Goal: Information Seeking & Learning: Learn about a topic

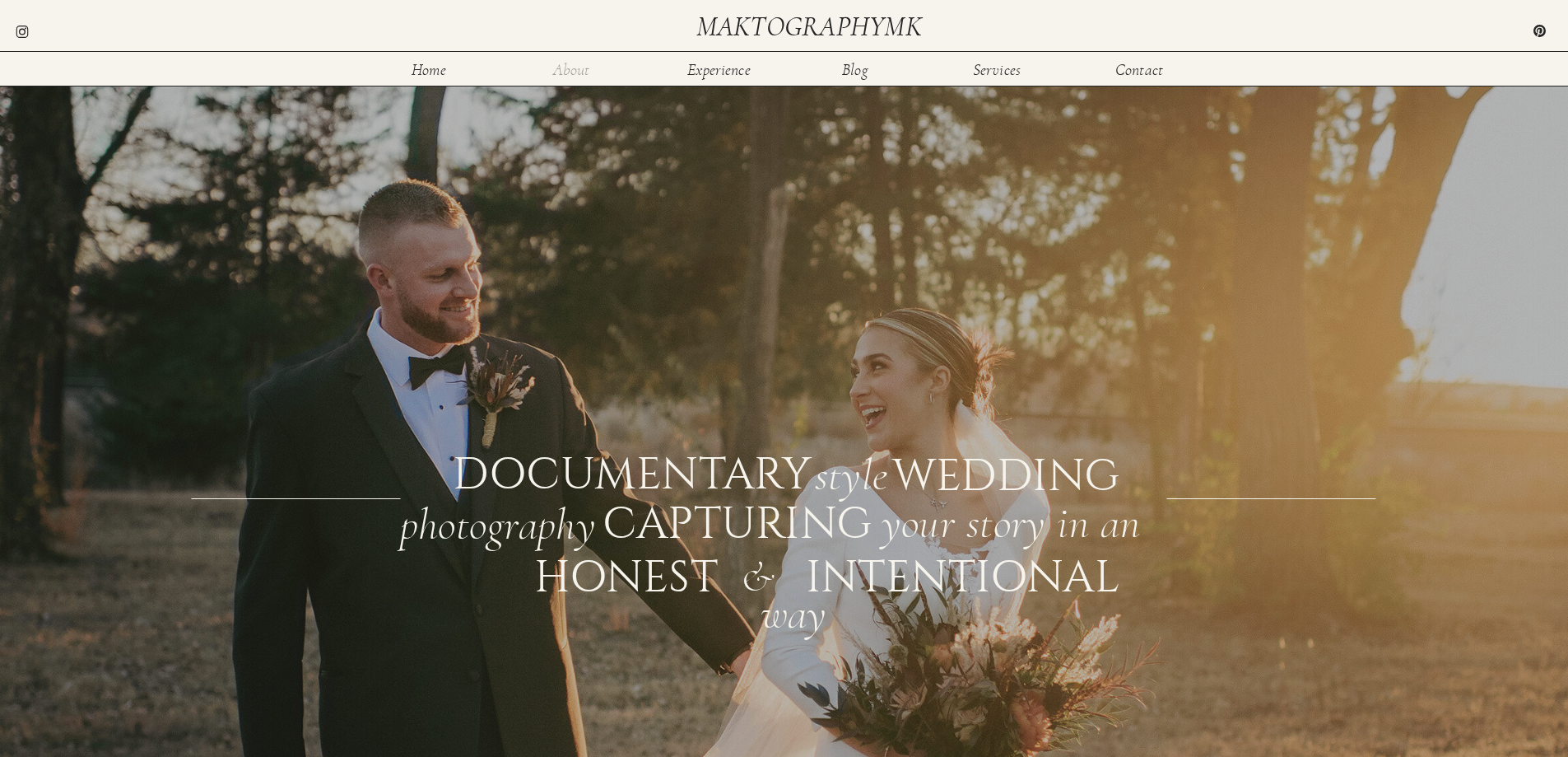
click at [575, 71] on nav "About" at bounding box center [572, 69] width 54 height 14
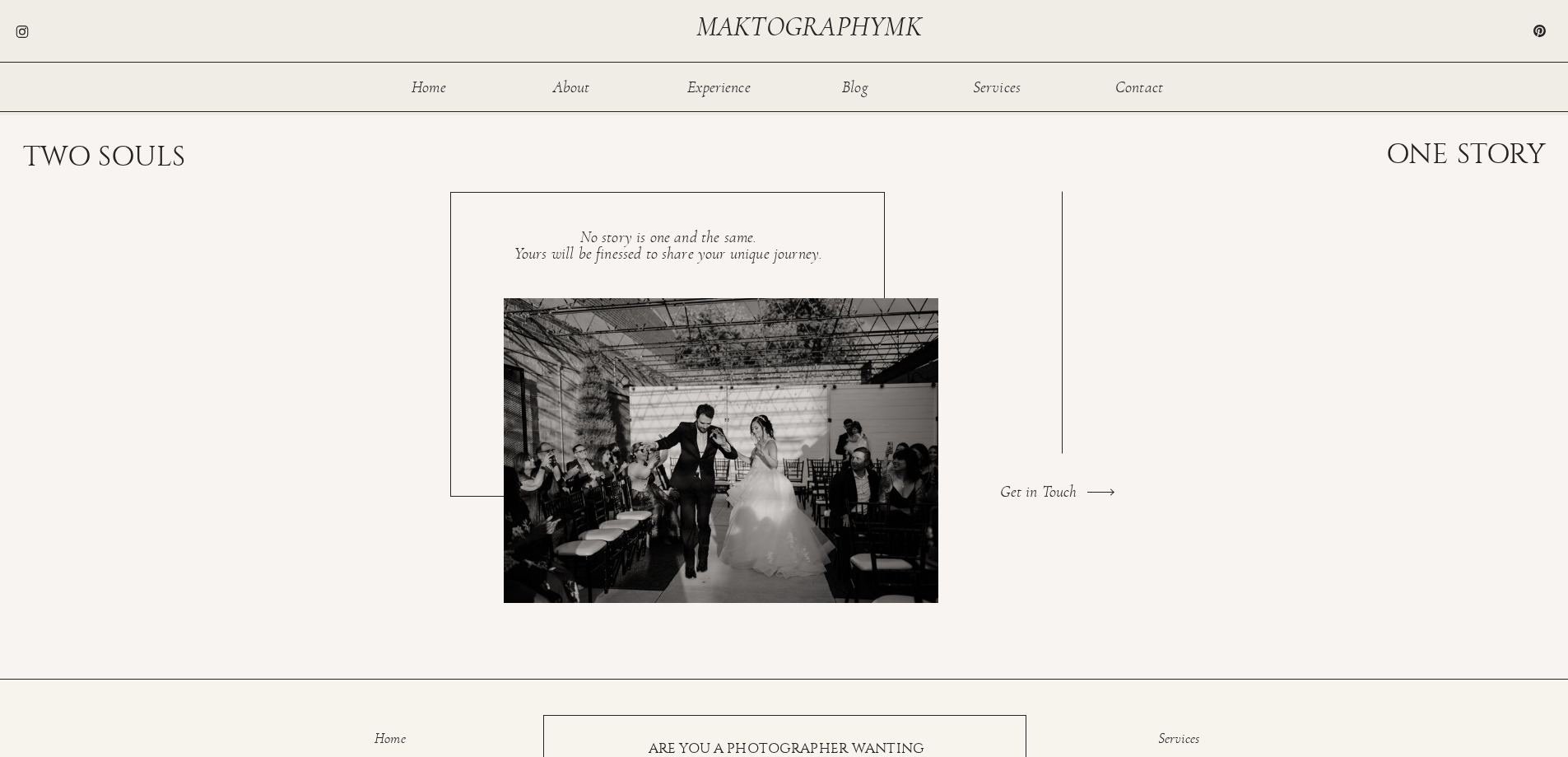
scroll to position [2914, 0]
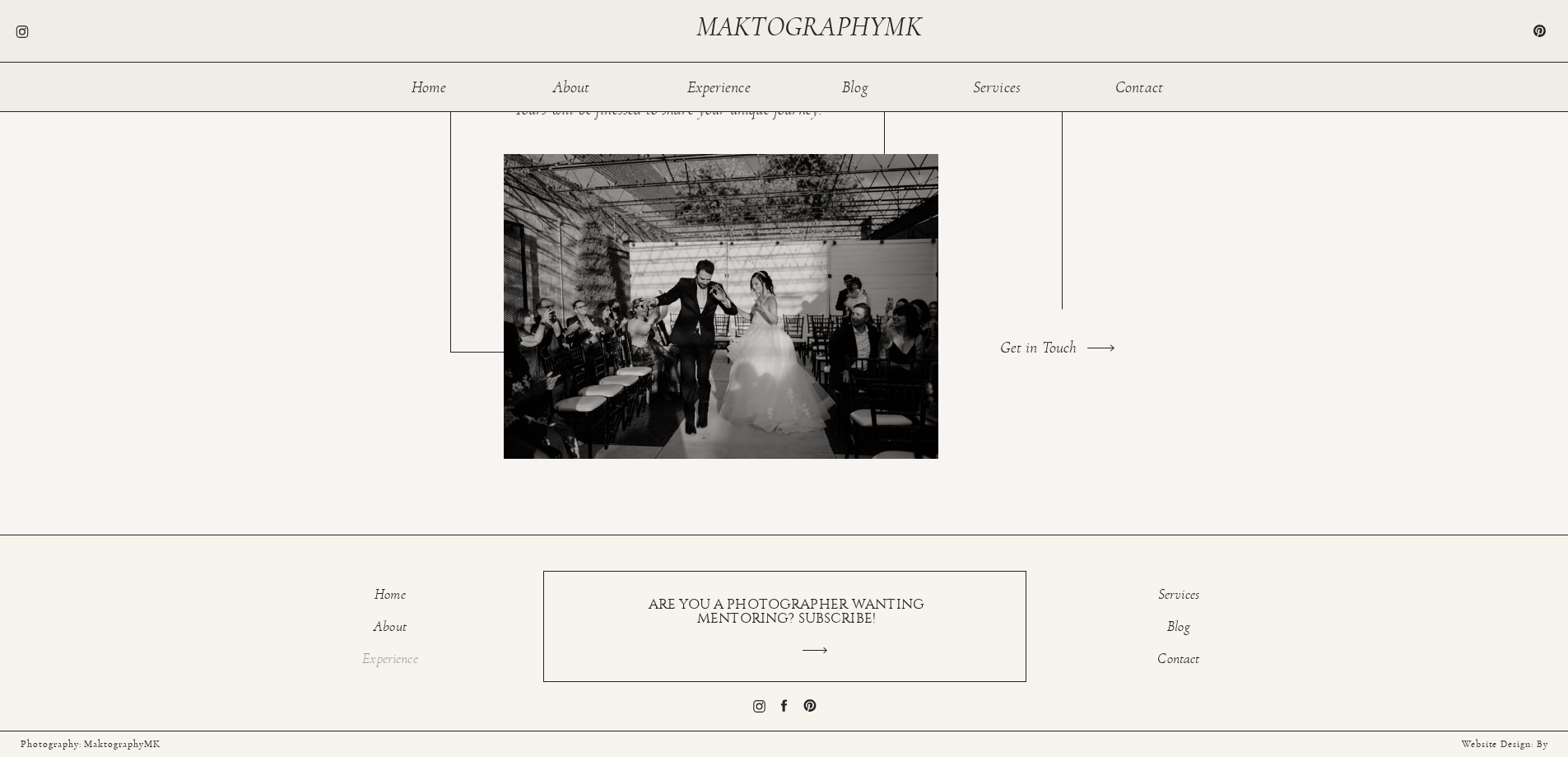
click at [403, 664] on p "Experience" at bounding box center [390, 661] width 103 height 20
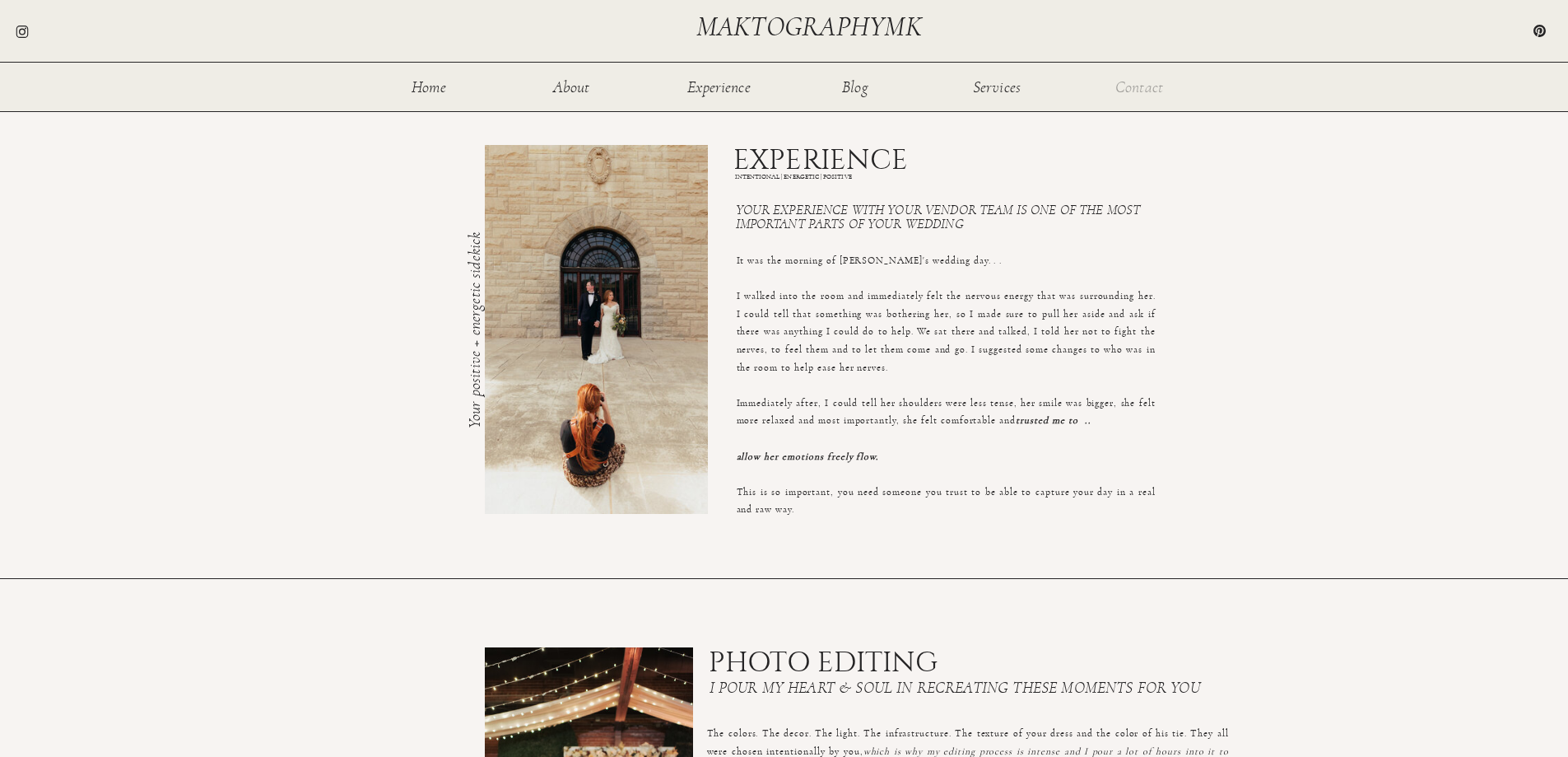
click at [1139, 93] on nav "Contact" at bounding box center [1140, 86] width 54 height 14
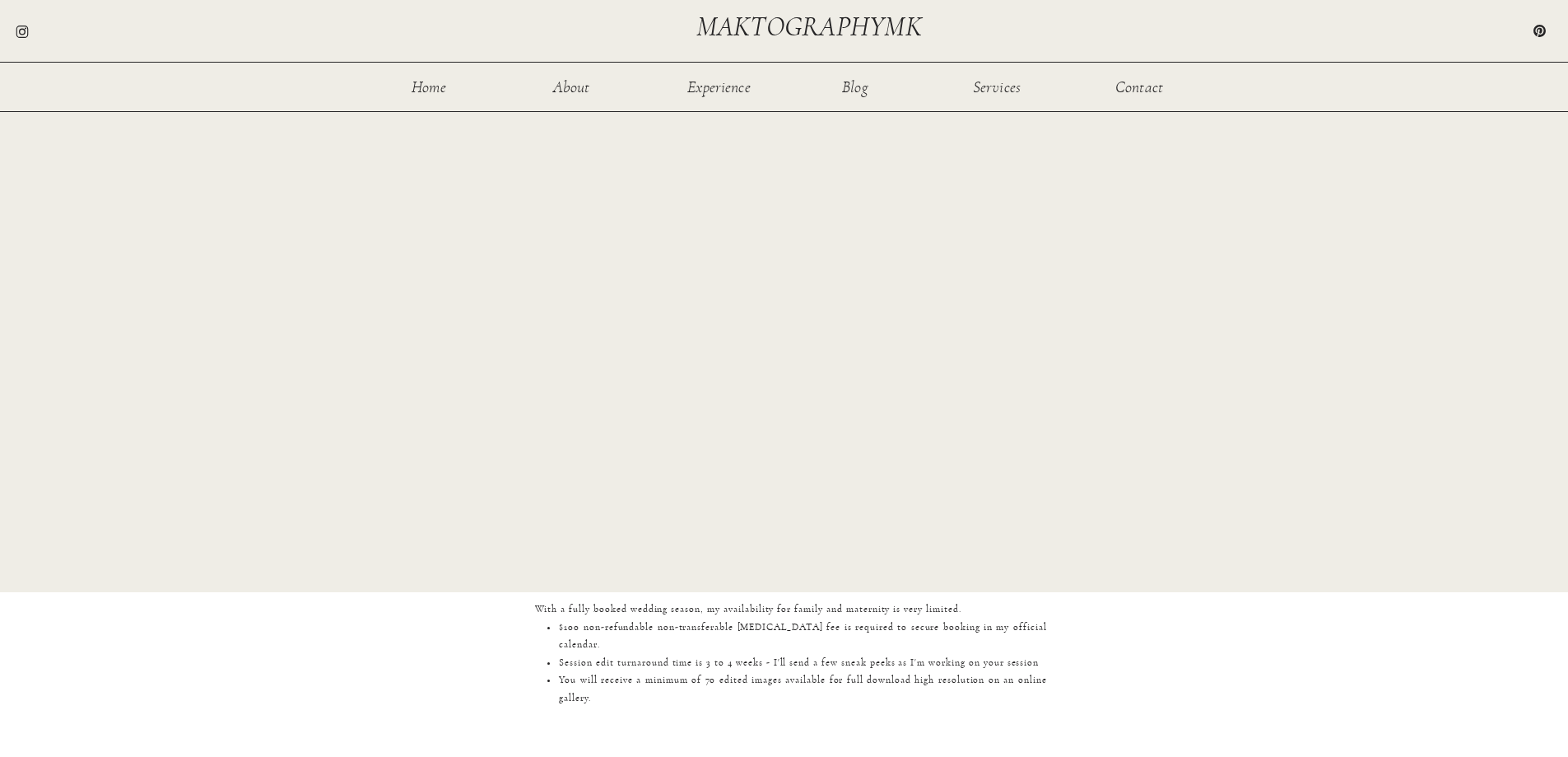
scroll to position [1400, 0]
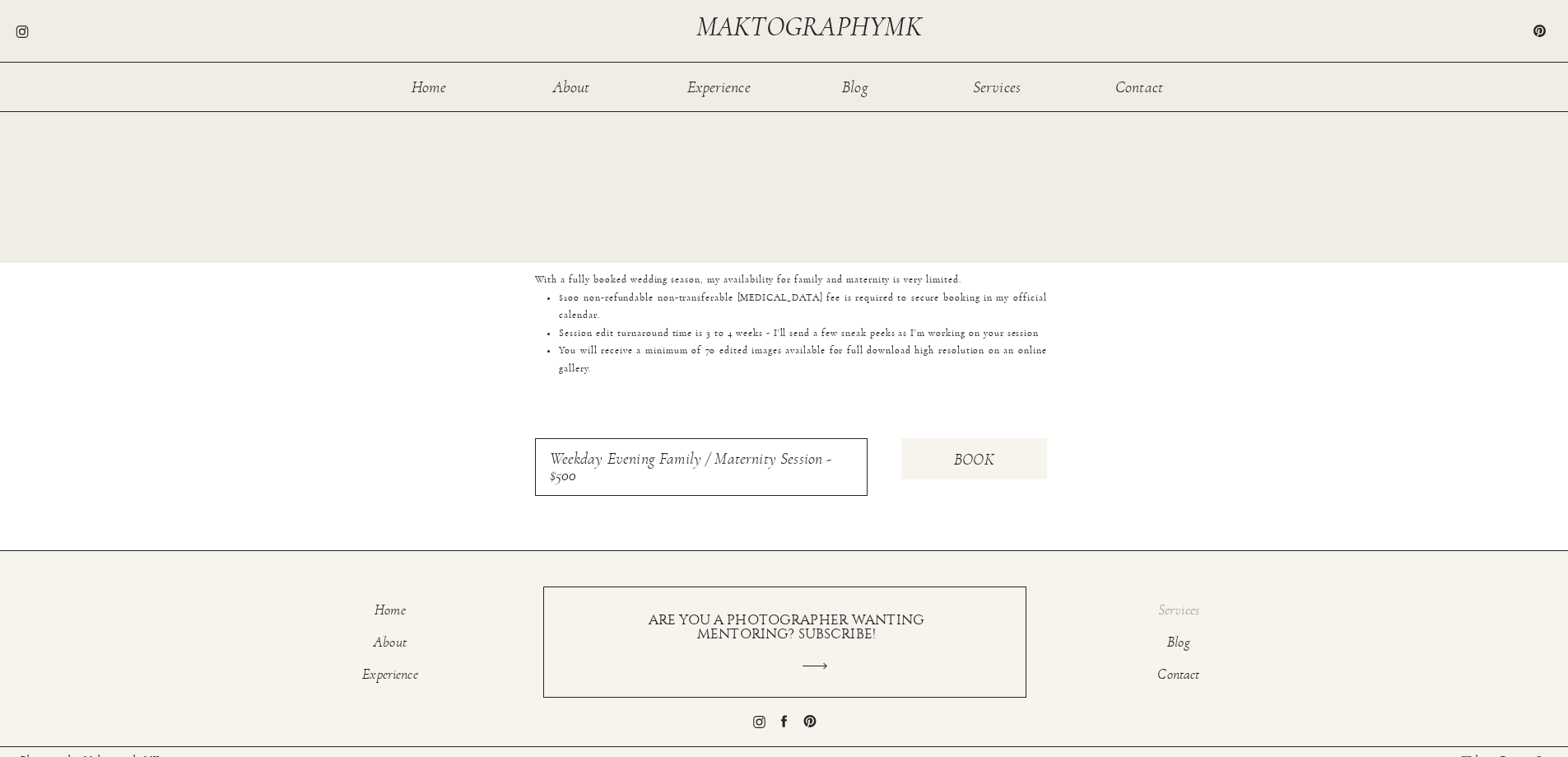
click at [1183, 609] on p "Services" at bounding box center [1178, 613] width 103 height 20
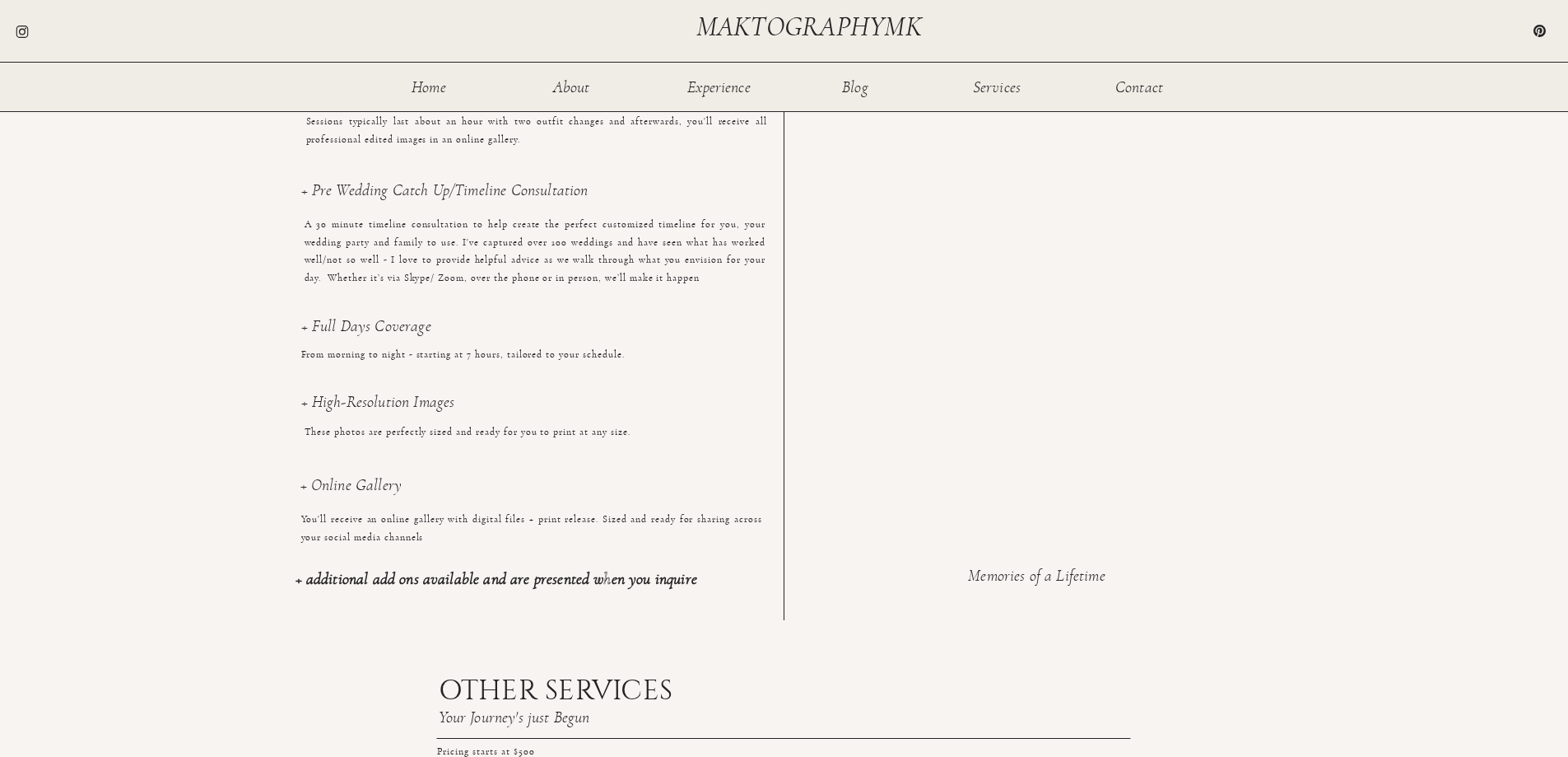
scroll to position [1565, 0]
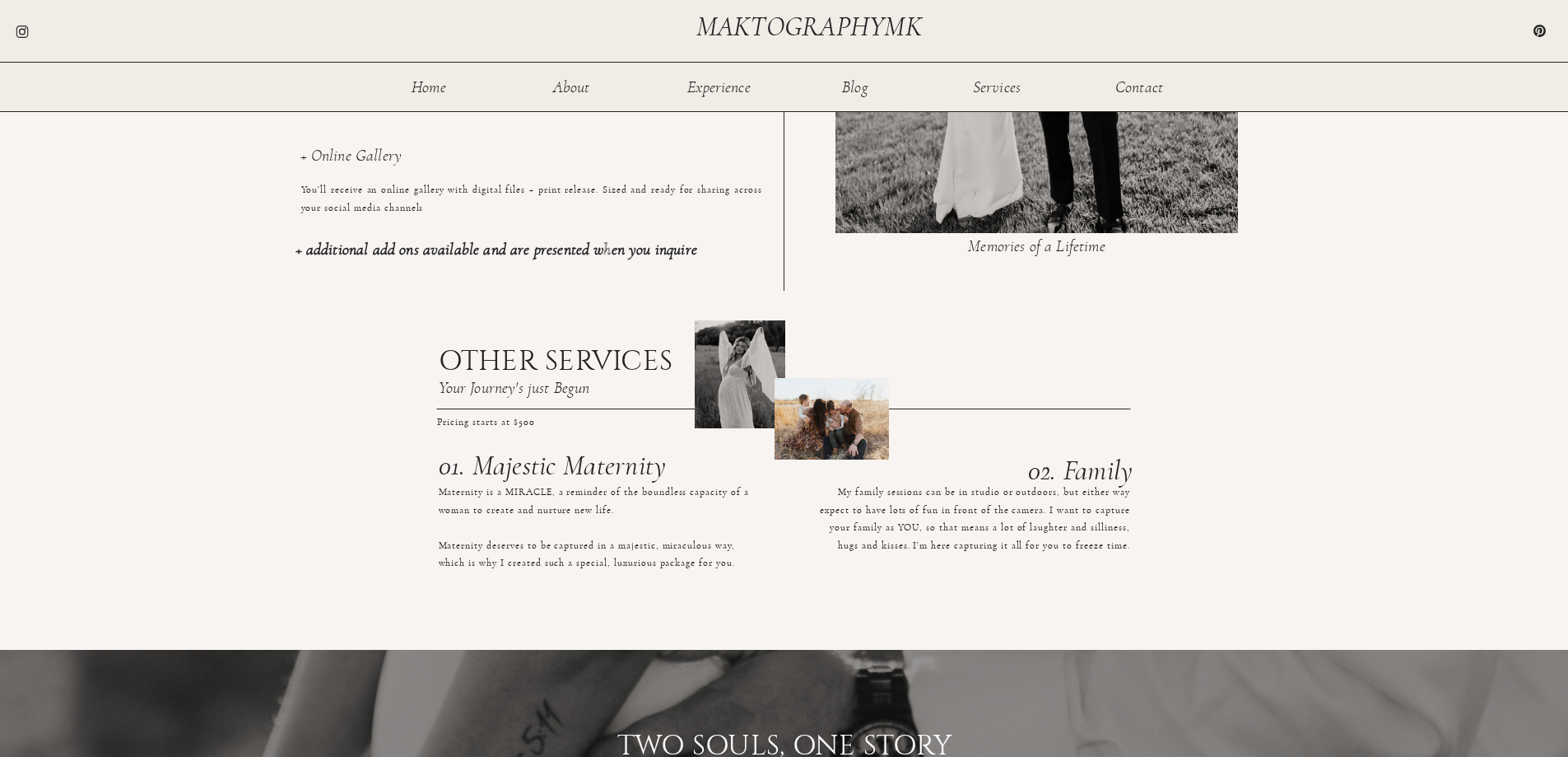
click at [1097, 477] on h3 "02. Family" at bounding box center [983, 467] width 299 height 22
click at [1051, 535] on p "My family sessions can be in studio or outdoors, but either way expect to have …" at bounding box center [970, 559] width 320 height 151
click at [1056, 567] on p "My family sessions can be in studio or outdoors, but either way expect to have …" at bounding box center [970, 559] width 320 height 151
click at [517, 568] on p "Maternity is a MIRACLE, a reminder of the boundless capacity of a woman to crea…" at bounding box center [599, 559] width 320 height 151
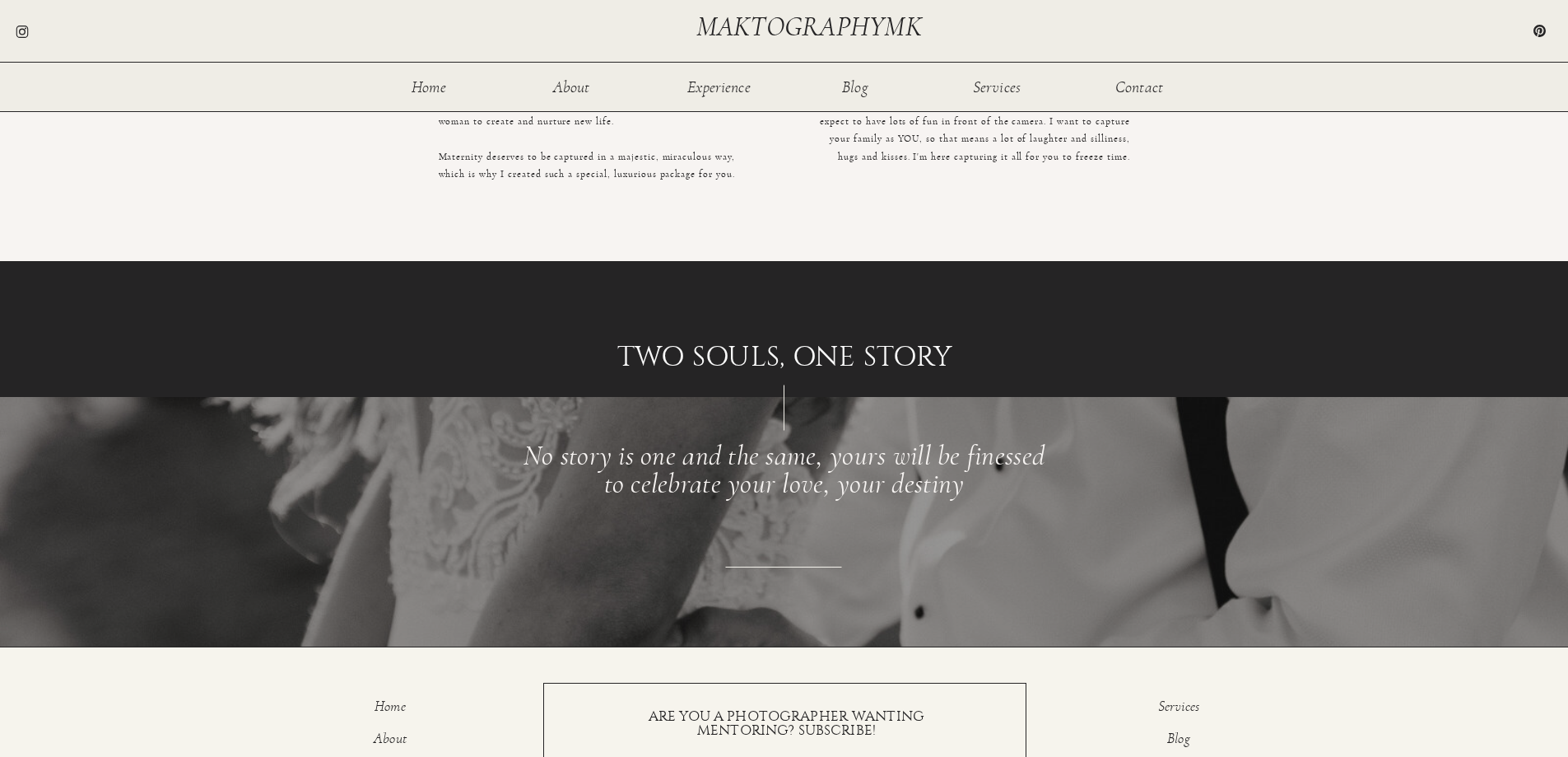
scroll to position [2065, 0]
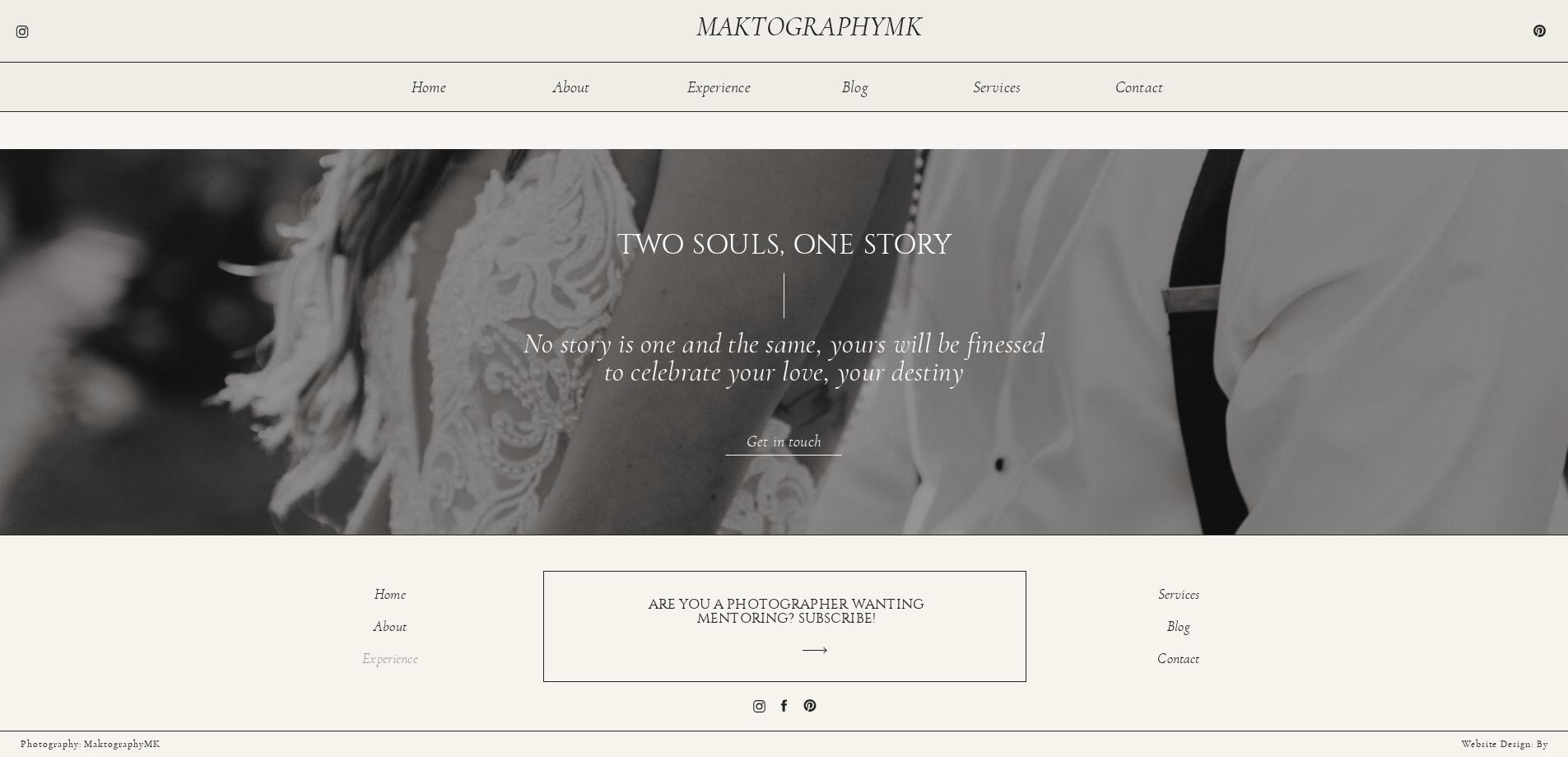
click at [386, 665] on p "Experience" at bounding box center [390, 661] width 103 height 20
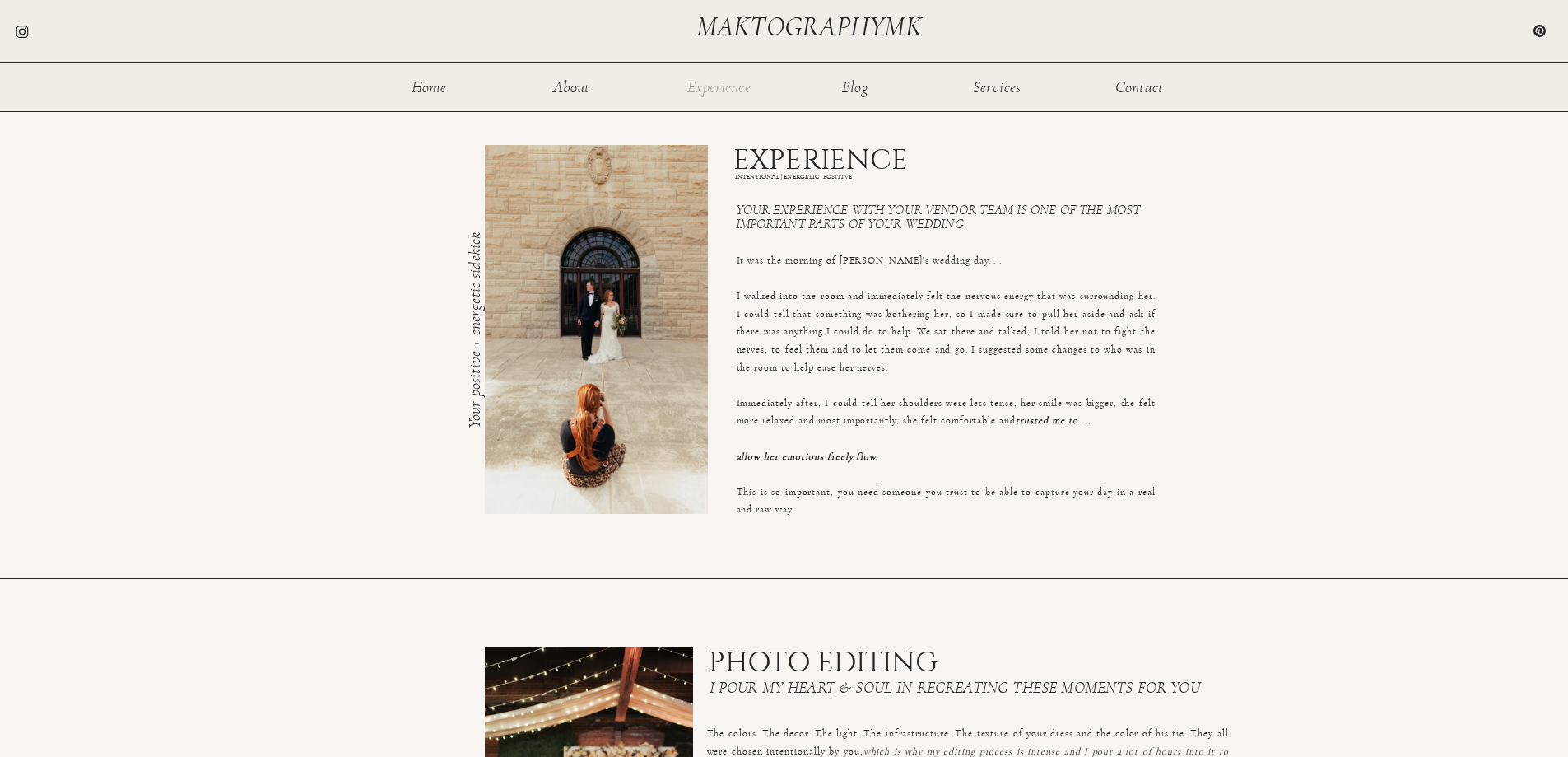
click at [729, 91] on nav "Experience" at bounding box center [720, 86] width 66 height 14
click at [861, 86] on nav "Blog" at bounding box center [856, 86] width 54 height 14
